Goal: Manage account settings

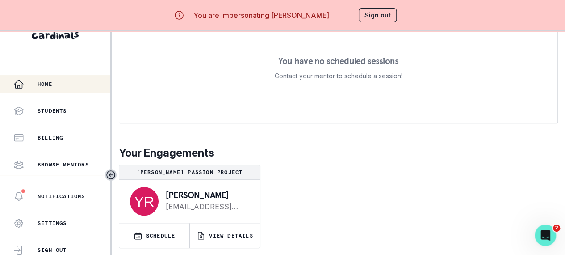
scroll to position [38, 0]
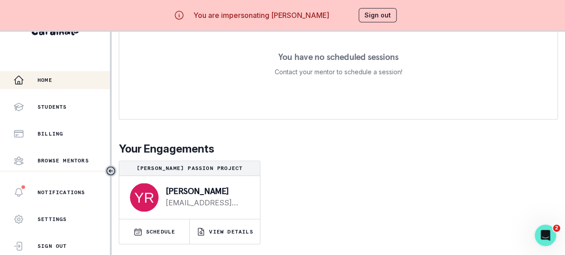
click at [50, 130] on p "Billing" at bounding box center [50, 133] width 25 height 7
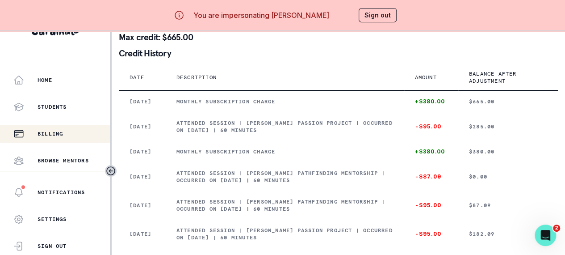
scroll to position [4, 0]
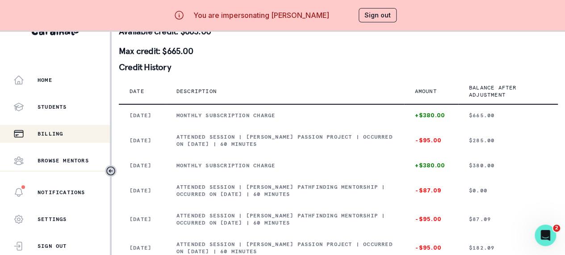
click at [372, 16] on button "Sign out" at bounding box center [378, 15] width 38 height 14
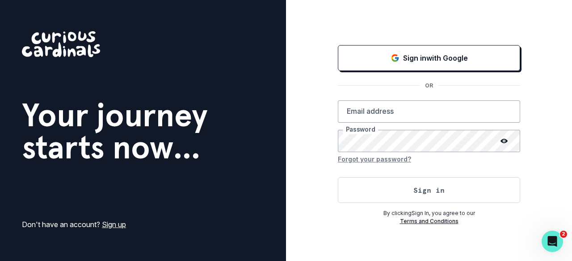
click at [415, 64] on button "Sign in with Google" at bounding box center [429, 58] width 182 height 26
